Goal: Information Seeking & Learning: Learn about a topic

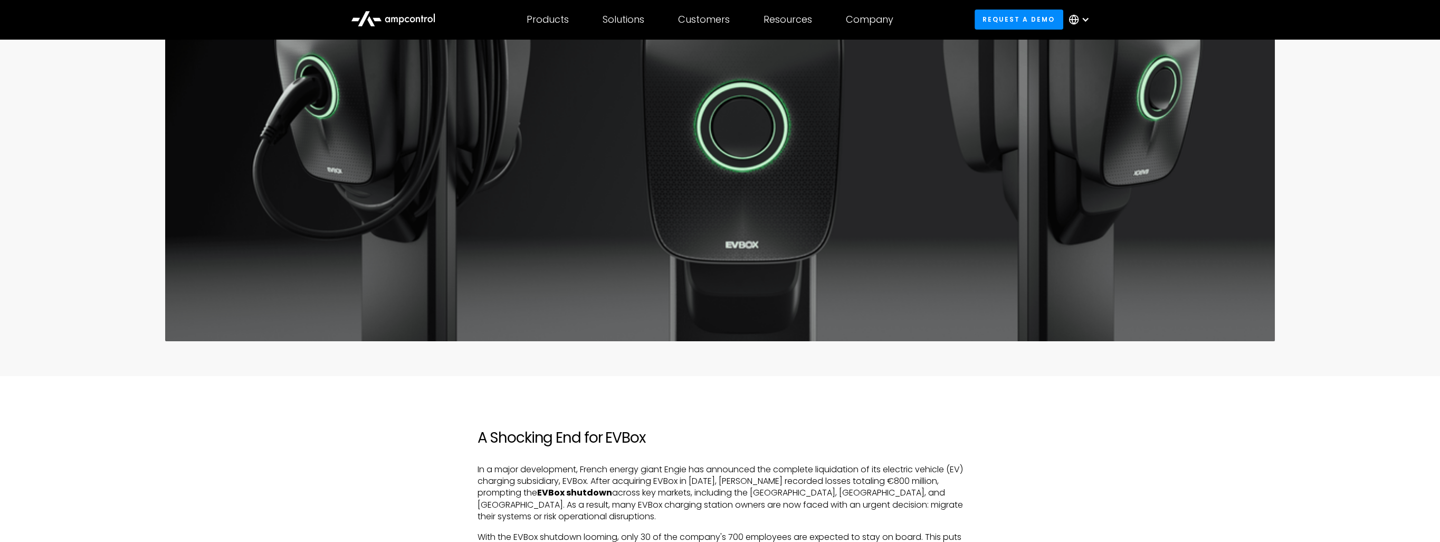
scroll to position [317, 0]
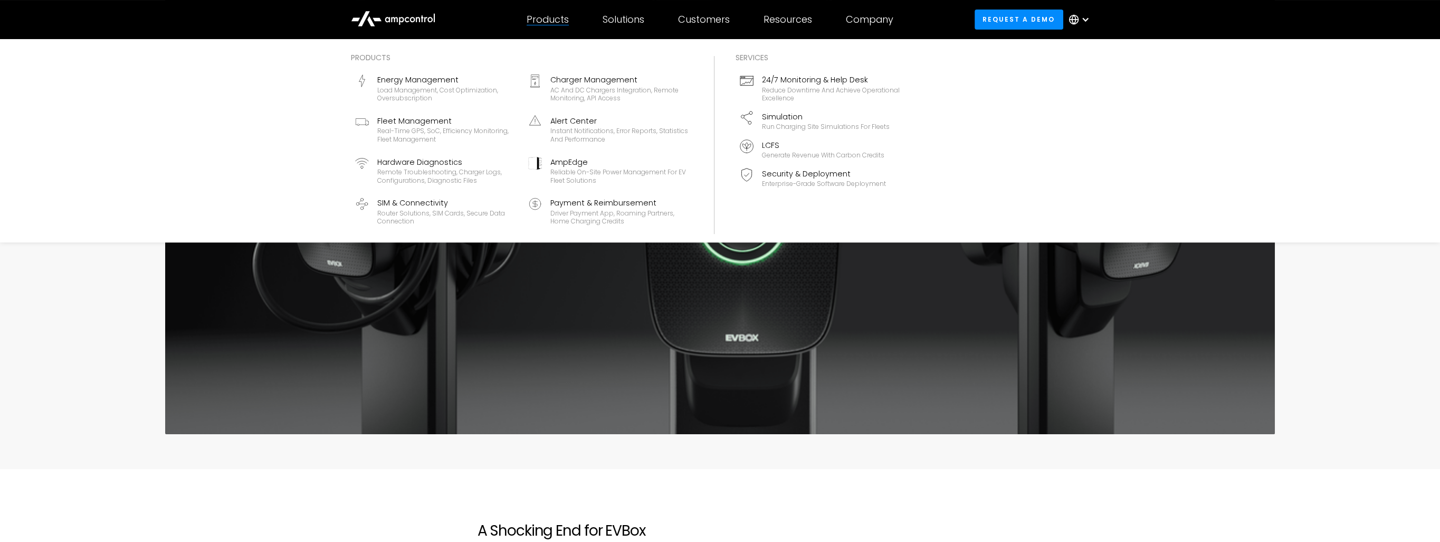
click at [564, 23] on div "Products" at bounding box center [548, 20] width 42 height 12
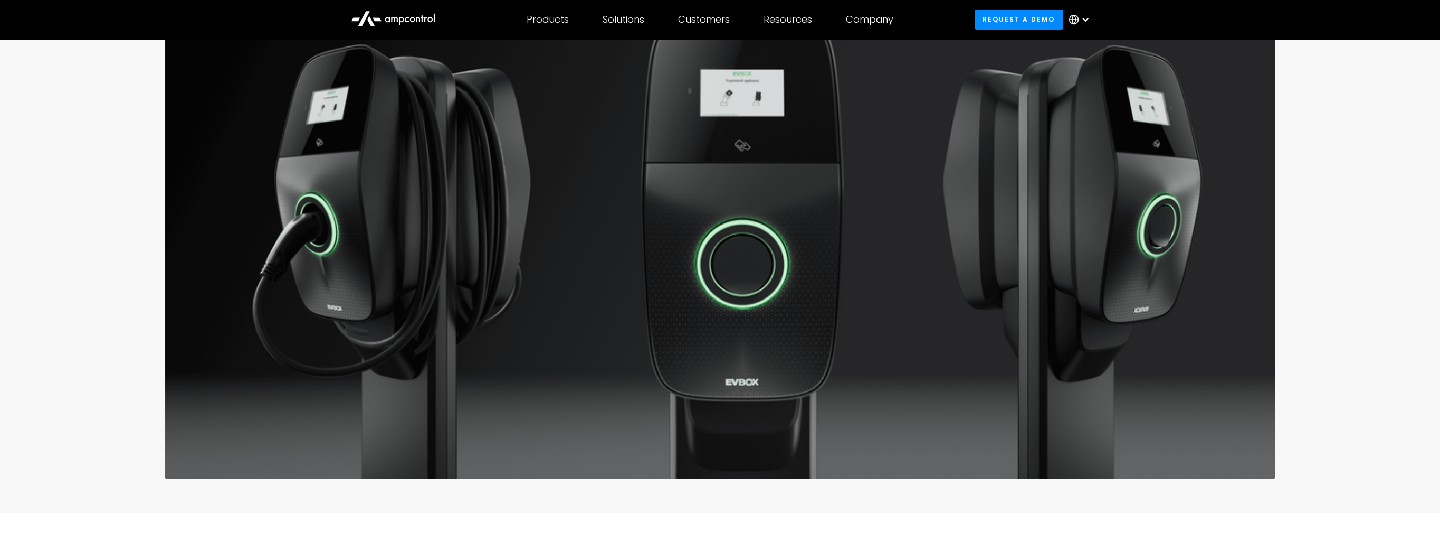
scroll to position [211, 0]
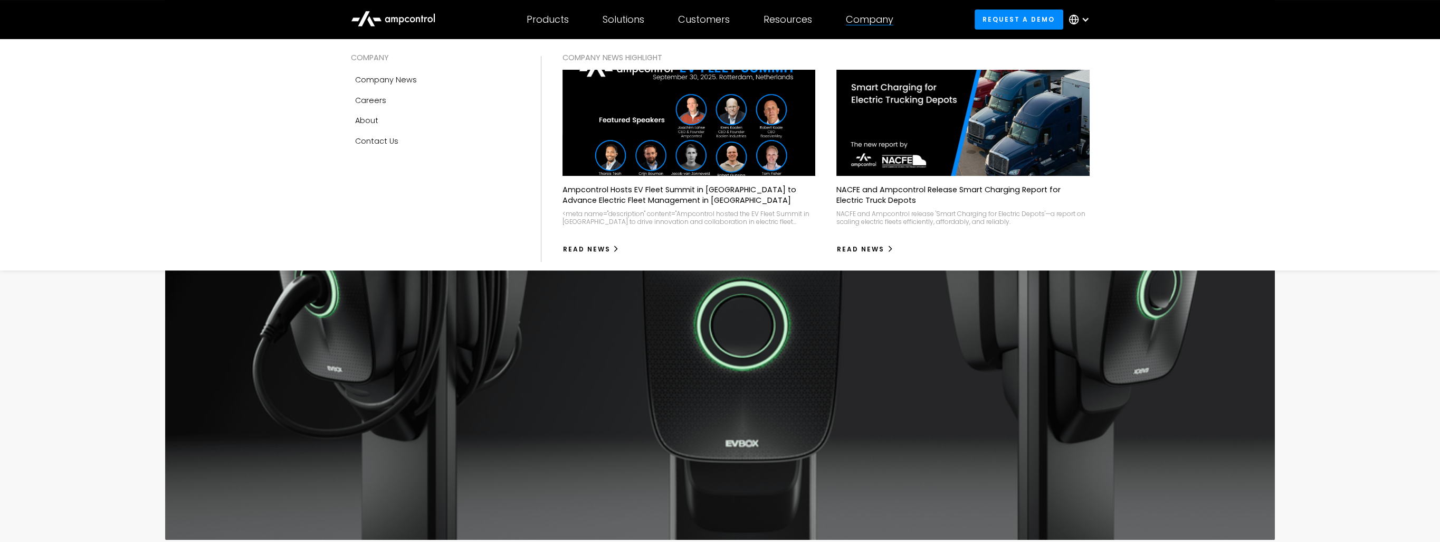
click at [847, 18] on div "Company COMPANY Company news Careers About Contact Us COMPANY NEWS Highlight Am…" at bounding box center [869, 19] width 81 height 37
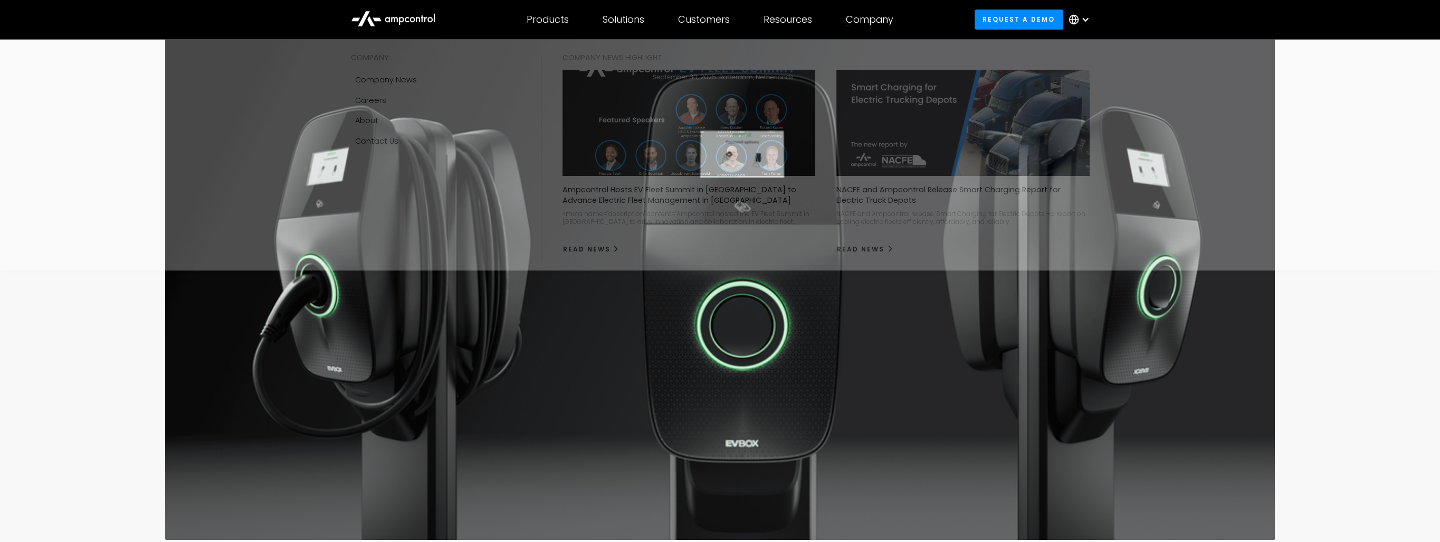
click at [875, 15] on div "Company" at bounding box center [870, 20] width 48 height 12
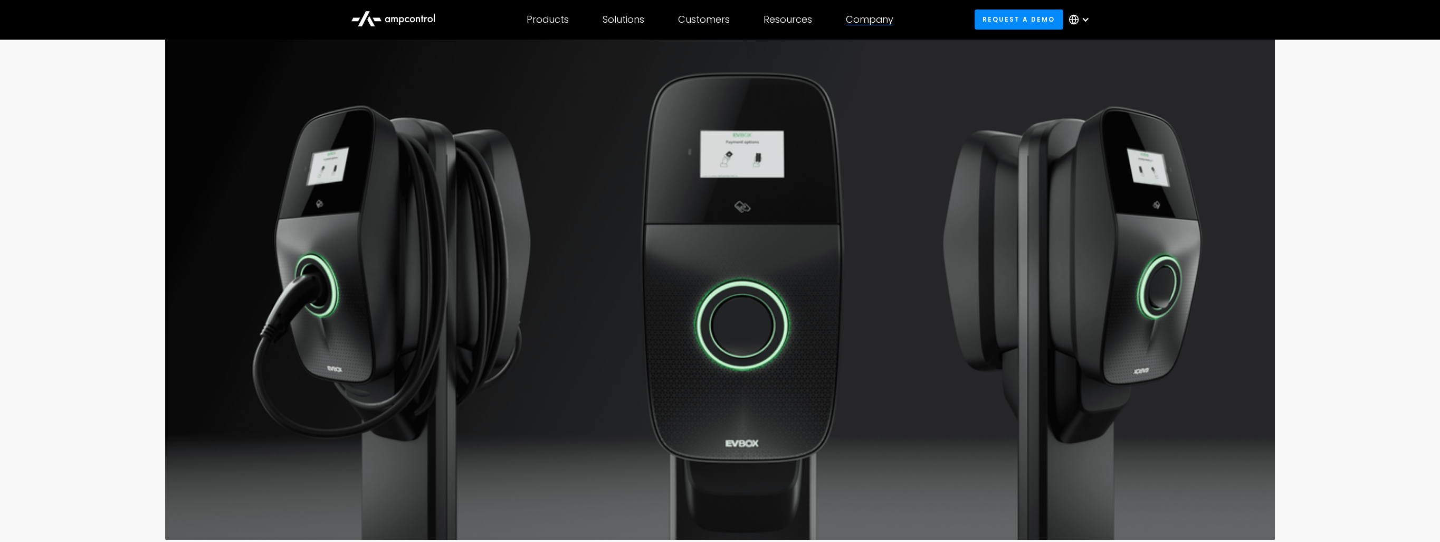
click at [875, 15] on div "Company" at bounding box center [870, 20] width 48 height 12
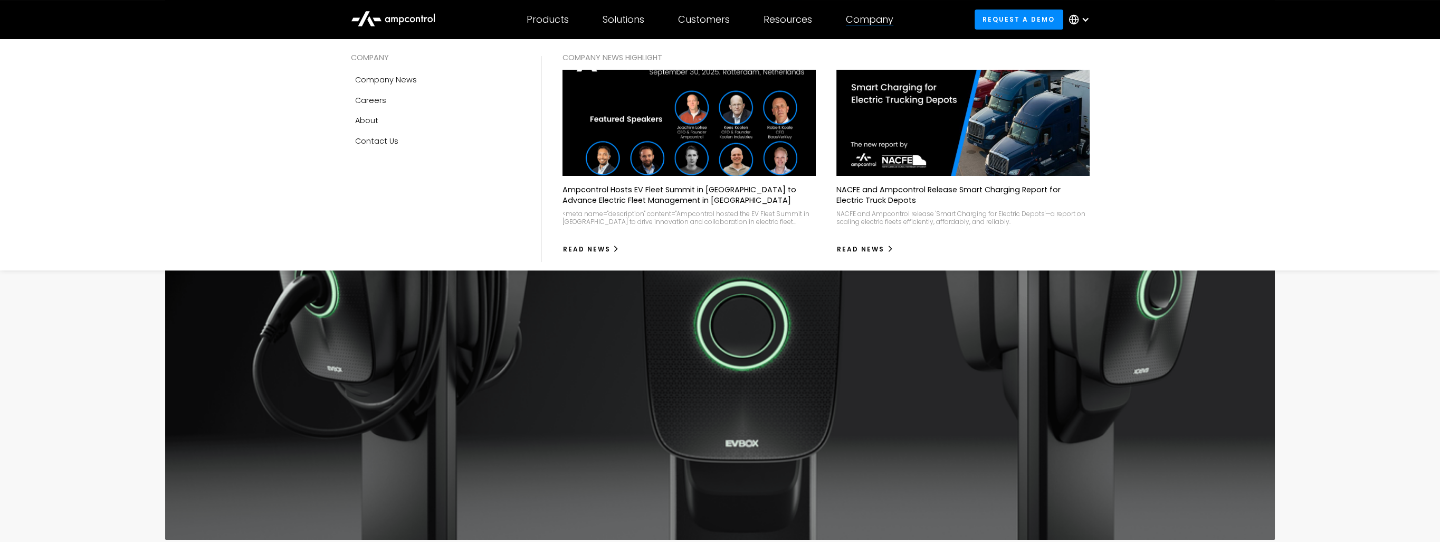
click at [734, 154] on img at bounding box center [689, 122] width 278 height 117
